Goal: Information Seeking & Learning: Learn about a topic

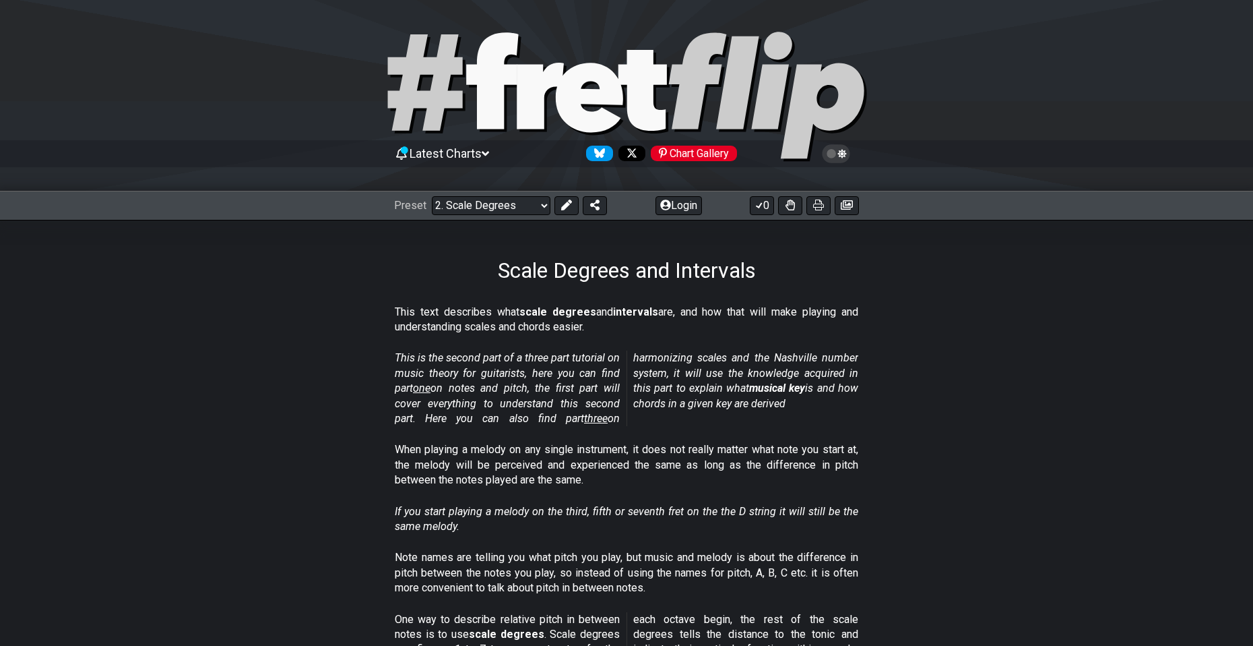
drag, startPoint x: 609, startPoint y: 271, endPoint x: 637, endPoint y: 276, distance: 28.7
click at [634, 275] on h1 "Scale Degrees and Intervals" at bounding box center [627, 270] width 258 height 26
drag, startPoint x: 619, startPoint y: 275, endPoint x: 629, endPoint y: 275, distance: 10.1
click at [624, 275] on h1 "Scale Degrees and Intervals" at bounding box center [627, 270] width 258 height 26
drag, startPoint x: 431, startPoint y: 360, endPoint x: 516, endPoint y: 361, distance: 84.9
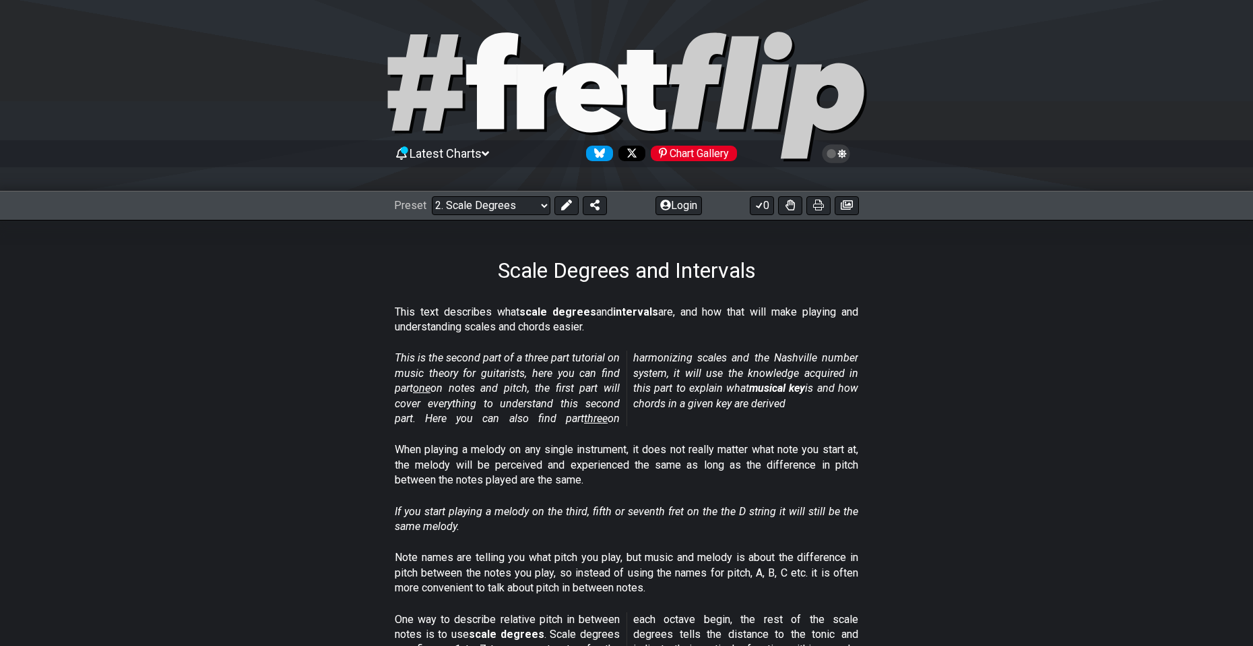
click at [507, 361] on em "This is the second part of a three part tutorial on music theory for guitarists…" at bounding box center [627, 387] width 464 height 73
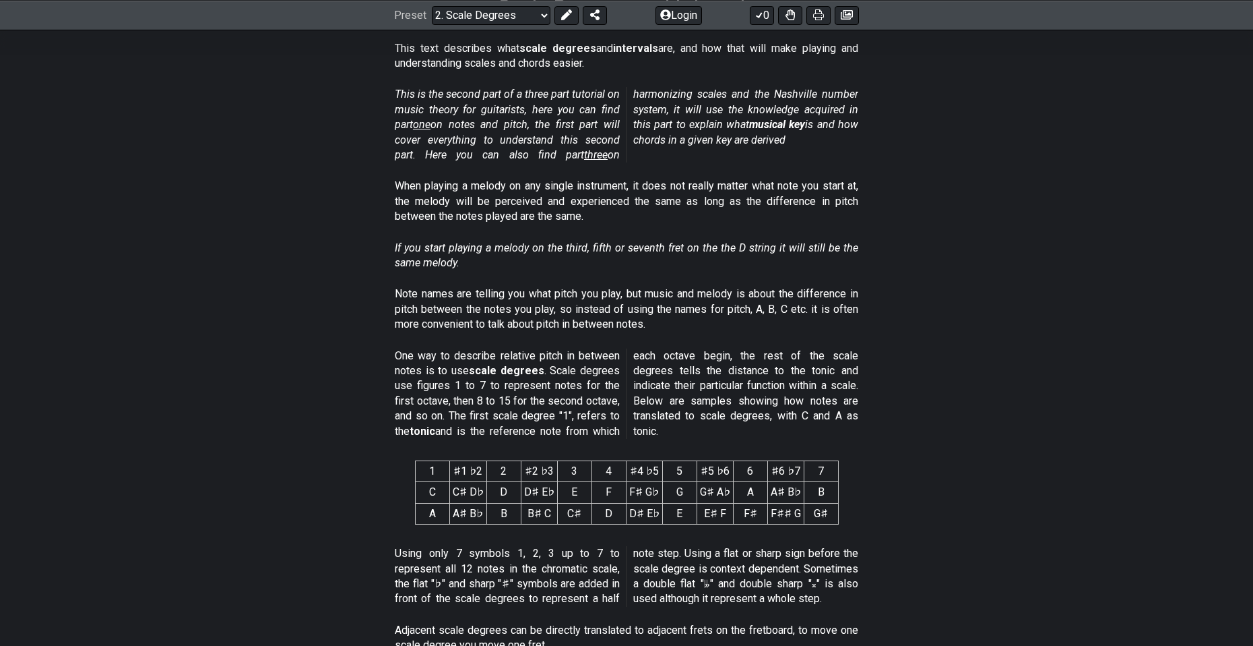
scroll to position [270, 0]
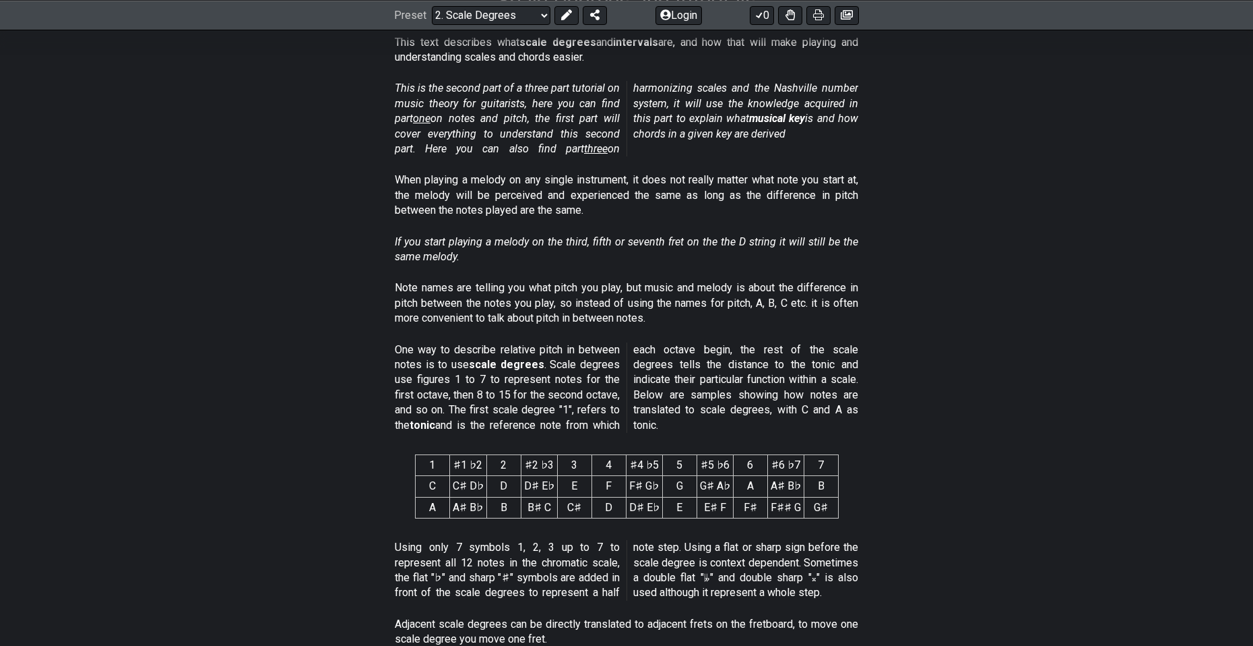
drag, startPoint x: 444, startPoint y: 350, endPoint x: 478, endPoint y: 353, distance: 33.9
click at [472, 352] on p "One way to describe relative pitch in between notes is to use scale degrees . S…" at bounding box center [627, 387] width 464 height 90
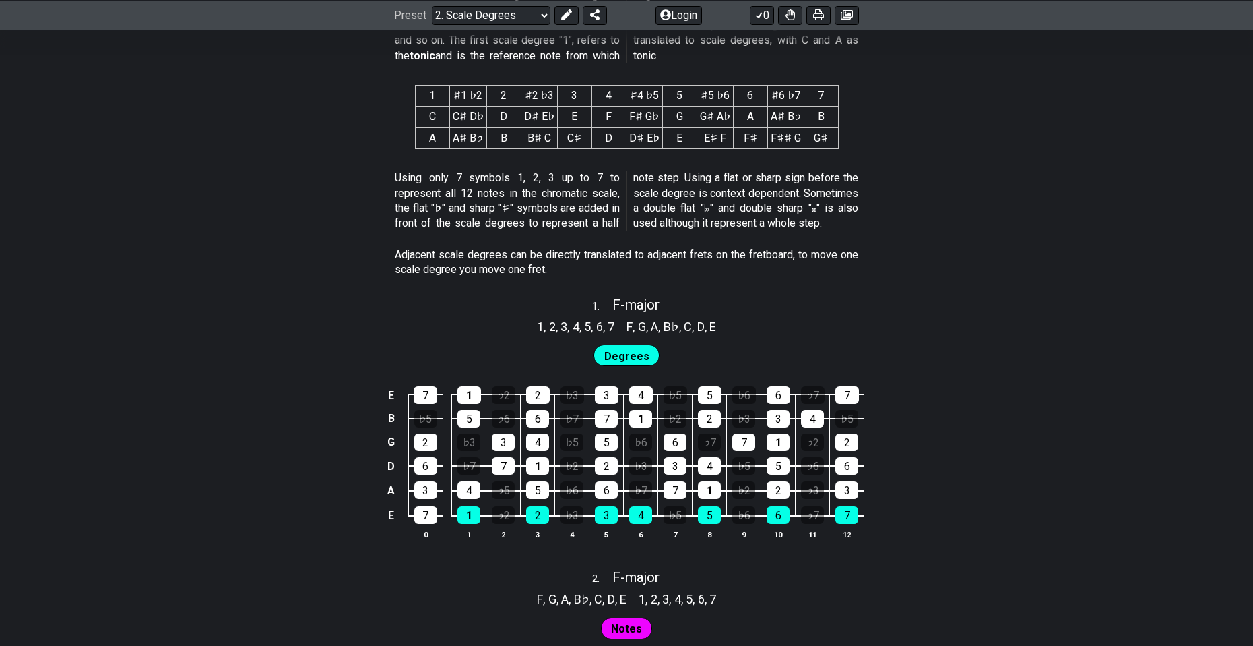
scroll to position [674, 0]
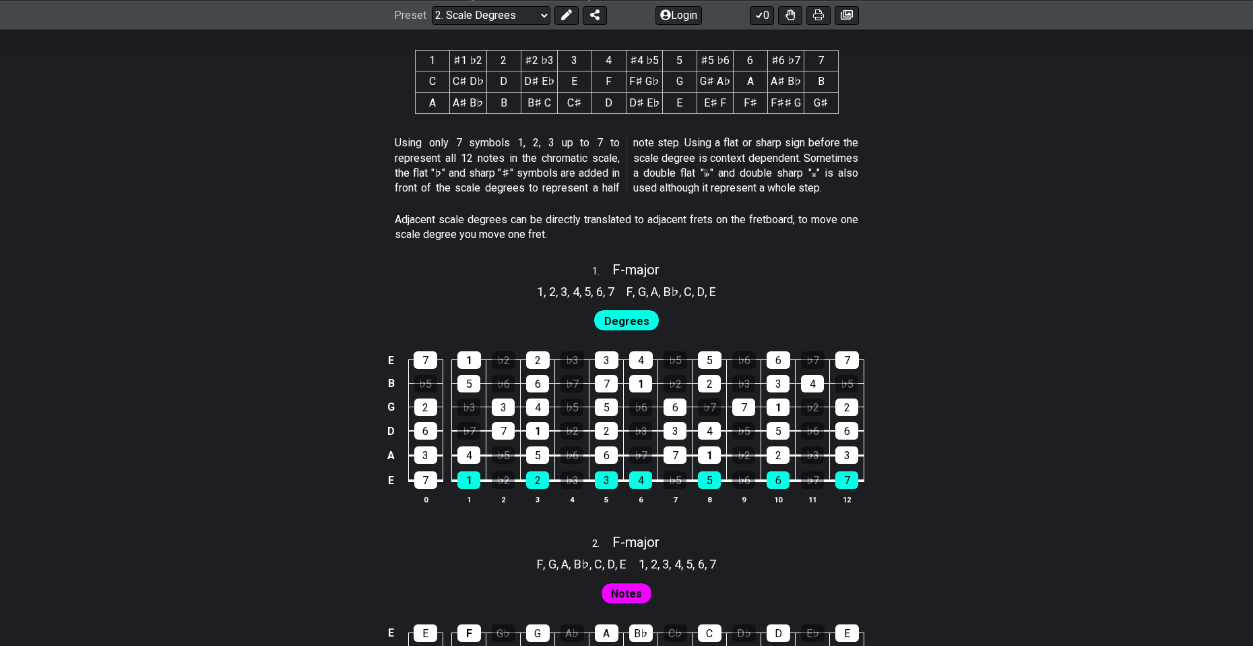
click at [761, 270] on div "1 . F - major" at bounding box center [626, 266] width 1253 height 26
select select "F"
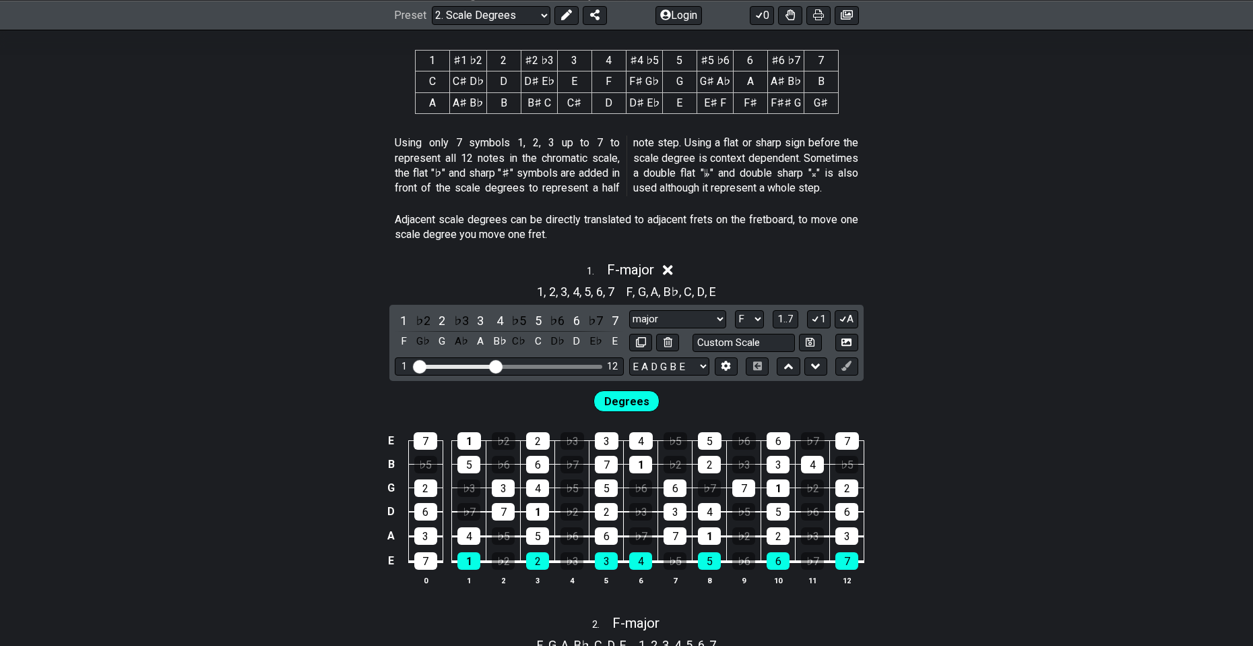
click at [811, 266] on div "1 . F - major" at bounding box center [626, 266] width 1253 height 26
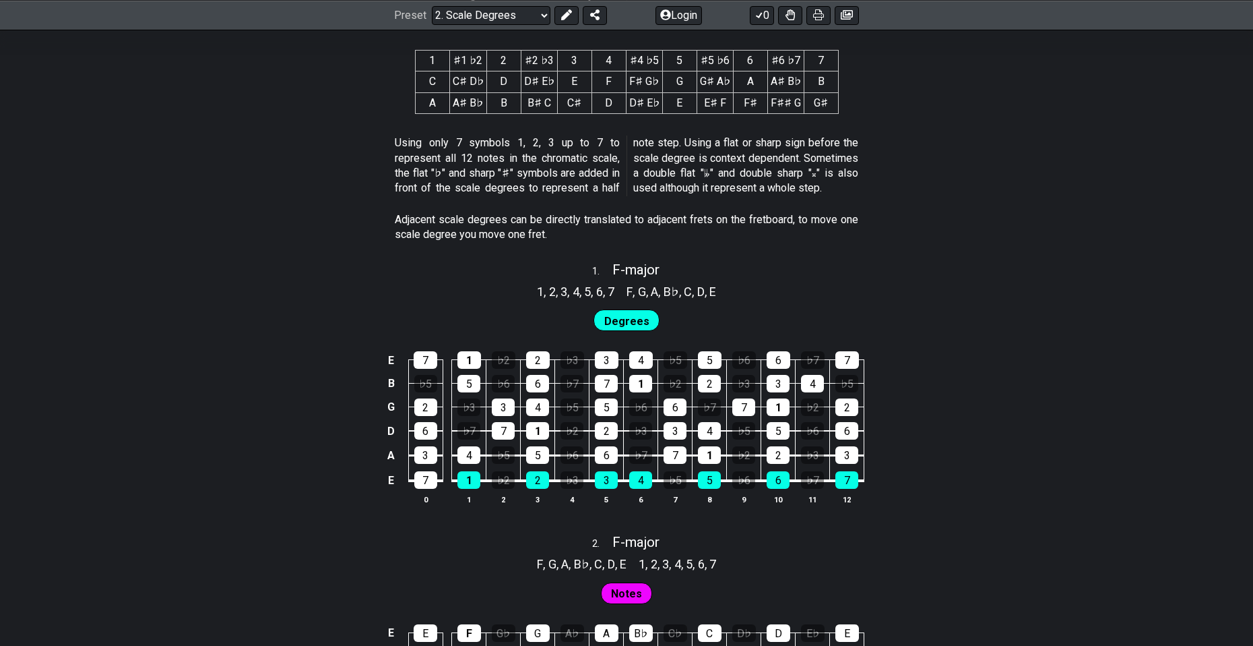
click at [811, 266] on div "1 . F - major" at bounding box center [626, 266] width 1253 height 26
select select "F"
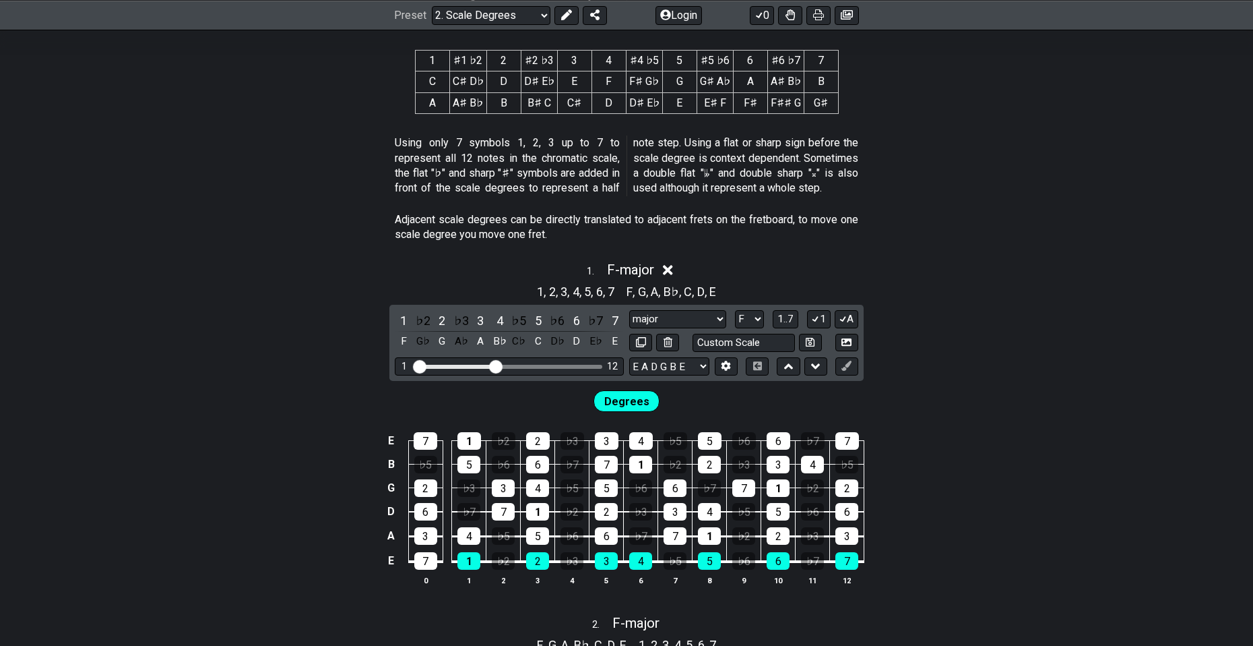
click at [811, 266] on div "1 . F - major" at bounding box center [626, 266] width 1253 height 26
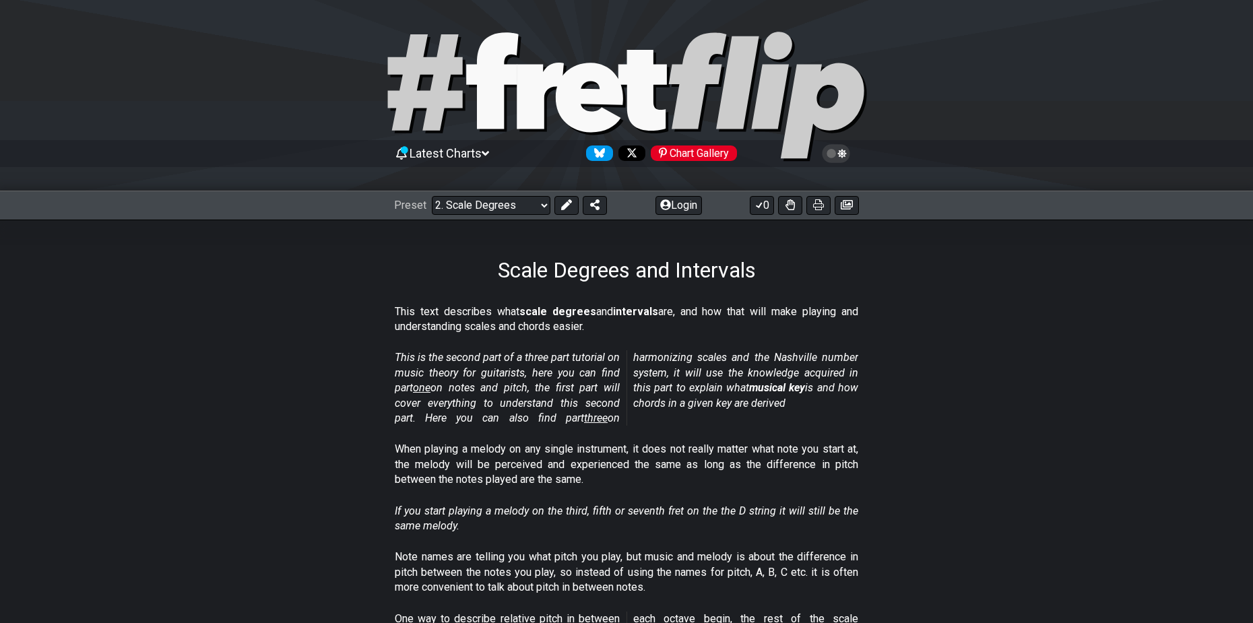
click at [695, 150] on div "Chart Gallery" at bounding box center [694, 154] width 86 height 16
